Goal: Task Accomplishment & Management: Use online tool/utility

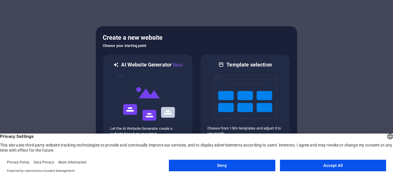
click at [322, 167] on button "Accept All" at bounding box center [333, 166] width 106 height 12
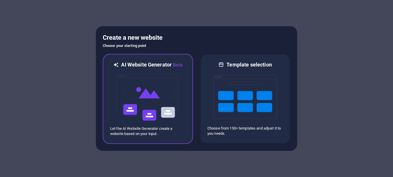
click at [154, 101] on img at bounding box center [147, 97] width 63 height 58
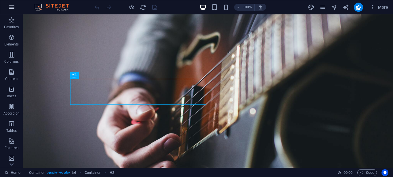
click at [11, 8] on icon "button" at bounding box center [11, 7] width 7 height 7
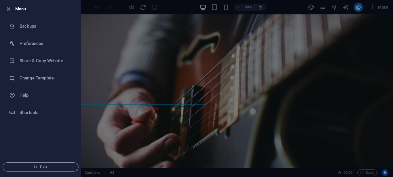
click at [7, 7] on icon "button" at bounding box center [8, 9] width 7 height 7
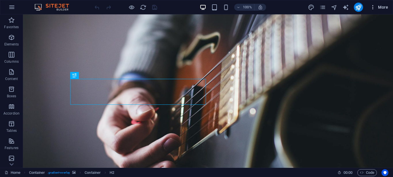
click at [387, 9] on span "More" at bounding box center [379, 7] width 18 height 6
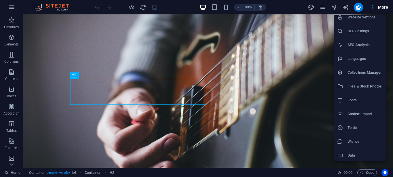
scroll to position [6, 0]
click at [255, 124] on div at bounding box center [196, 88] width 393 height 177
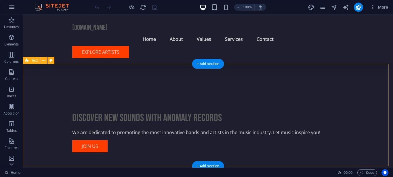
scroll to position [0, 0]
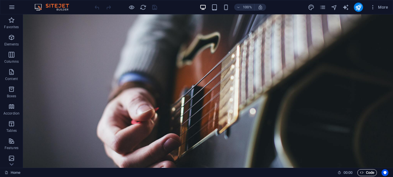
click at [366, 174] on span "Code" at bounding box center [367, 172] width 14 height 7
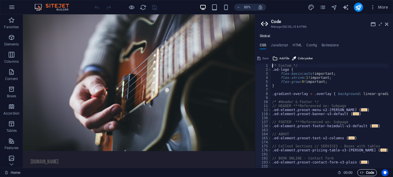
click at [366, 174] on span "Code" at bounding box center [367, 172] width 14 height 7
click at [385, 26] on icon at bounding box center [386, 24] width 3 height 5
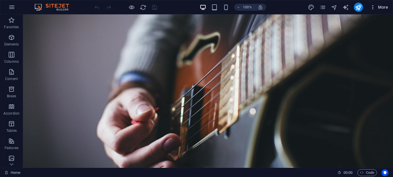
click at [370, 9] on button "More" at bounding box center [379, 7] width 23 height 9
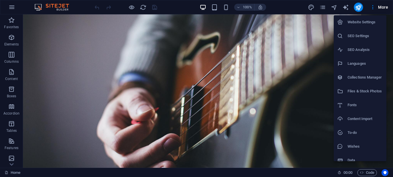
click at [276, 85] on div at bounding box center [196, 88] width 393 height 177
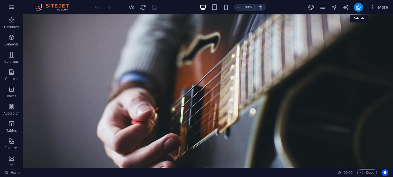
click at [361, 7] on icon "publish" at bounding box center [358, 7] width 7 height 7
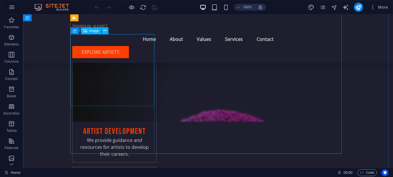
scroll to position [932, 0]
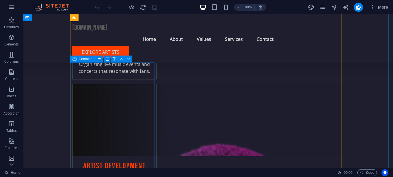
click at [76, 58] on icon at bounding box center [75, 59] width 4 height 7
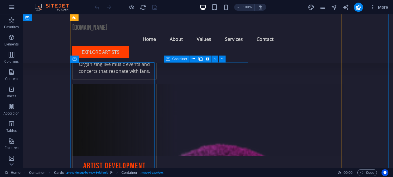
click at [169, 60] on icon at bounding box center [168, 59] width 4 height 7
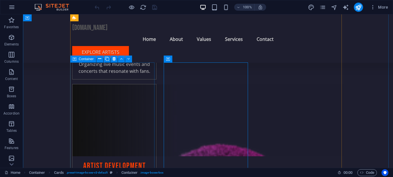
click at [76, 60] on icon at bounding box center [75, 59] width 4 height 7
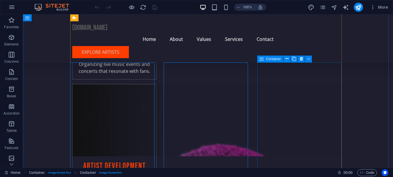
click at [261, 59] on icon at bounding box center [262, 59] width 4 height 7
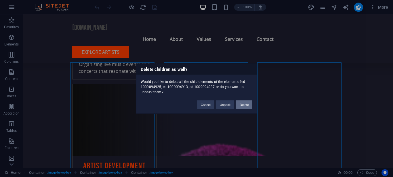
click at [243, 106] on button "Delete" at bounding box center [244, 104] width 16 height 9
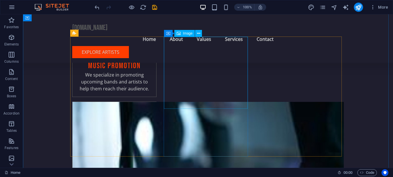
scroll to position [794, 0]
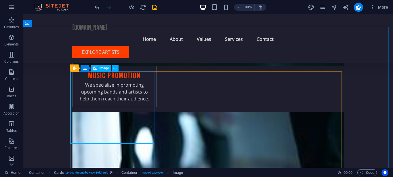
click at [100, 68] on span "Image" at bounding box center [104, 67] width 9 height 3
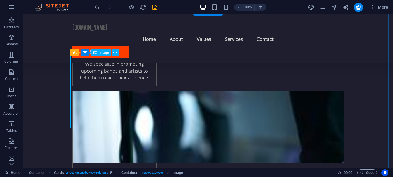
scroll to position [829, 0]
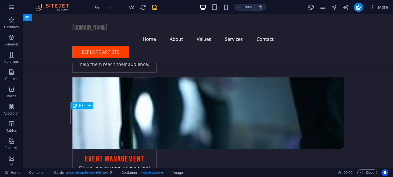
drag, startPoint x: 80, startPoint y: 100, endPoint x: 103, endPoint y: 115, distance: 27.2
click at [103, 115] on div "Drag here to replace the existing content. Press “Ctrl” if you want to create a…" at bounding box center [208, 90] width 370 height 153
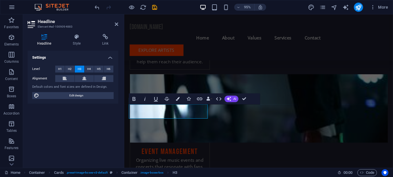
scroll to position [846, 0]
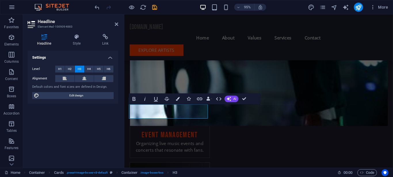
click at [92, 120] on div "Settings Level H1 H2 H3 H4 H5 H6 Alignment Default colors and font sizes are de…" at bounding box center [73, 107] width 91 height 113
drag, startPoint x: 146, startPoint y: 118, endPoint x: 197, endPoint y: 118, distance: 51.2
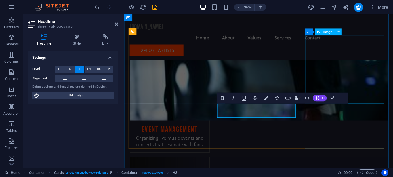
scroll to position [863, 0]
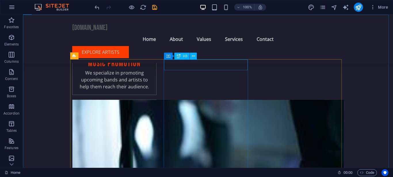
scroll to position [811, 0]
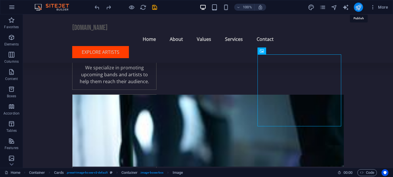
click at [358, 9] on icon "publish" at bounding box center [358, 7] width 7 height 7
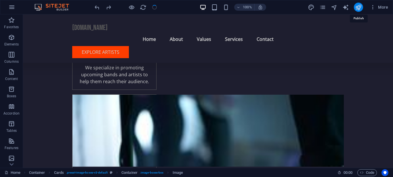
checkbox input "false"
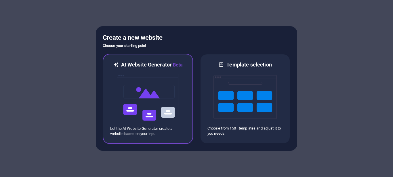
click at [182, 91] on div at bounding box center [147, 97] width 75 height 58
